Goal: Information Seeking & Learning: Learn about a topic

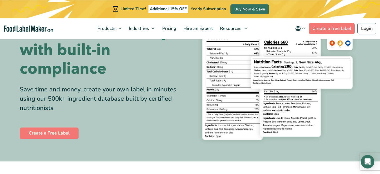
drag, startPoint x: 384, startPoint y: 11, endPoint x: 384, endPoint y: 15, distance: 3.9
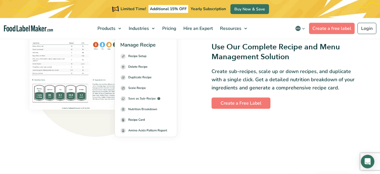
scroll to position [783, 0]
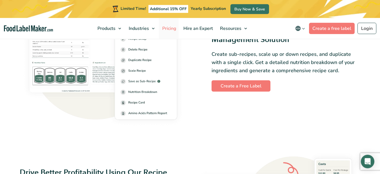
click at [171, 29] on span "Pricing" at bounding box center [169, 28] width 16 height 6
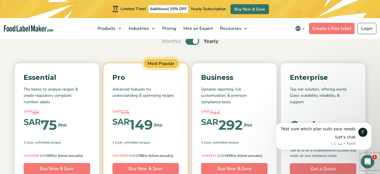
scroll to position [28, 0]
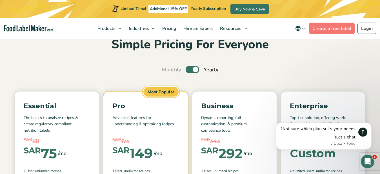
click at [188, 71] on label "Toggle" at bounding box center [193, 69] width 14 height 7
click at [167, 71] on input "Toggle" at bounding box center [165, 70] width 4 height 4
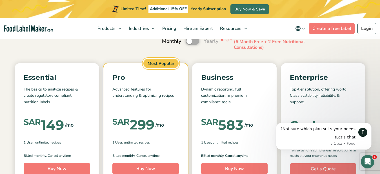
scroll to position [53, 0]
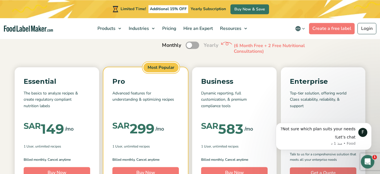
click at [195, 47] on label "Toggle" at bounding box center [193, 44] width 14 height 7
click at [167, 47] on input "Toggle" at bounding box center [165, 45] width 4 height 4
checkbox input "true"
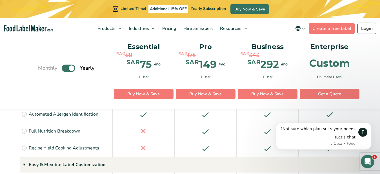
scroll to position [606, 0]
